Goal: Find specific page/section: Find specific page/section

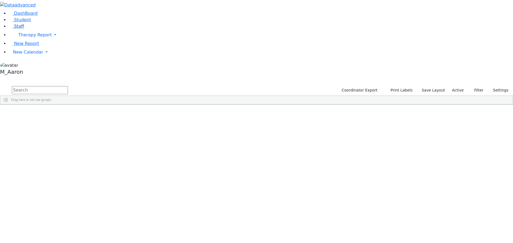
click at [14, 29] on span "Staff" at bounding box center [19, 26] width 10 height 5
click at [432, 105] on div "DOB" at bounding box center [422, 109] width 20 height 9
drag, startPoint x: 91, startPoint y: 78, endPoint x: 493, endPoint y: 167, distance: 411.7
